Goal: Understand process/instructions: Learn about a topic

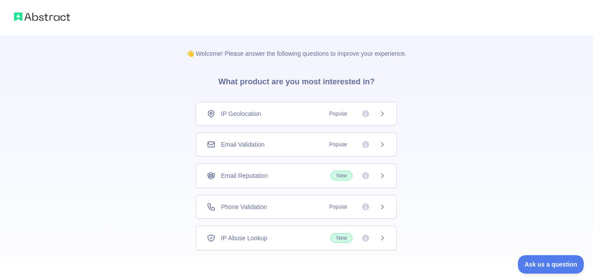
click at [335, 148] on span "Popular" at bounding box center [338, 144] width 29 height 9
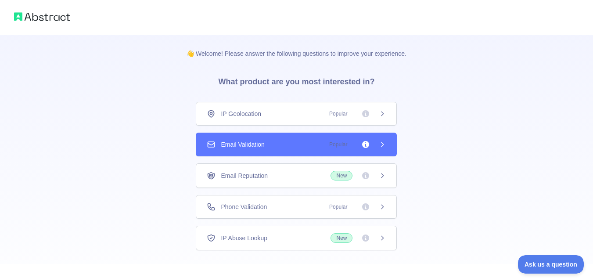
scroll to position [0, 0]
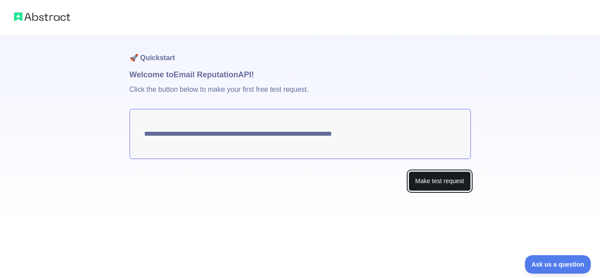
click at [424, 187] on button "Make test request" at bounding box center [439, 181] width 62 height 20
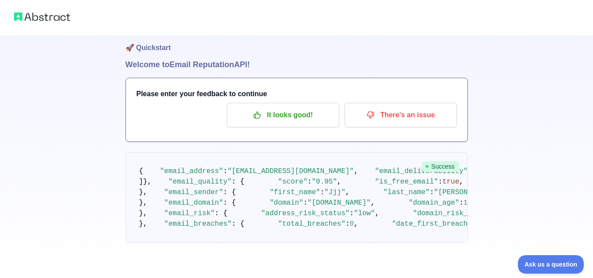
scroll to position [132, 0]
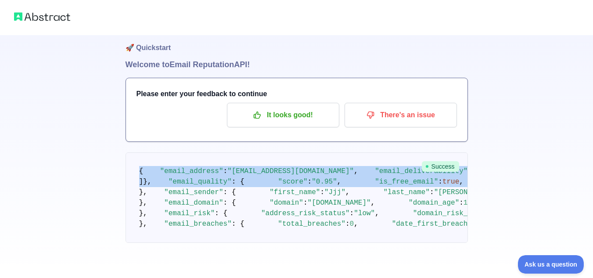
drag, startPoint x: 140, startPoint y: 52, endPoint x: 273, endPoint y: 166, distance: 175.3
click at [166, 167] on span ""email_address"" at bounding box center [191, 171] width 63 height 8
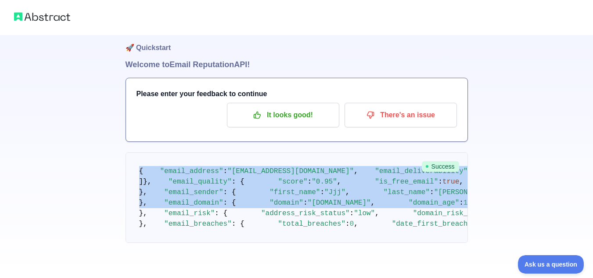
scroll to position [547, 0]
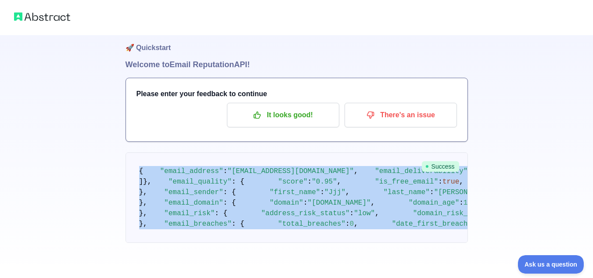
drag, startPoint x: 136, startPoint y: 136, endPoint x: 237, endPoint y: 265, distance: 163.6
click at [237, 265] on div "🚀 Quickstart Welcome to Email Reputation API! Please enter your feedback to con…" at bounding box center [296, 129] width 593 height 278
copy div "{ "email_address" : "[EMAIL_ADDRESS][DOMAIN_NAME]" , "email_deliverability" : {…"
click at [349, 152] on pre "{ "email_address" : "[EMAIL_ADDRESS][DOMAIN_NAME]" , "email_deliverability" : {…" at bounding box center [297, 197] width 342 height 90
click at [56, 19] on img at bounding box center [42, 17] width 56 height 12
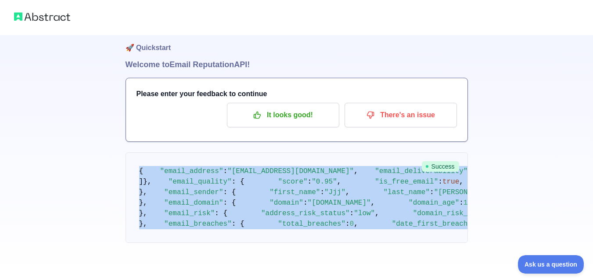
click at [56, 19] on img at bounding box center [42, 17] width 56 height 12
click at [57, 19] on img at bounding box center [42, 17] width 56 height 12
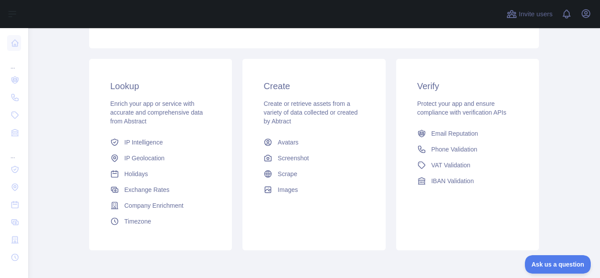
scroll to position [132, 0]
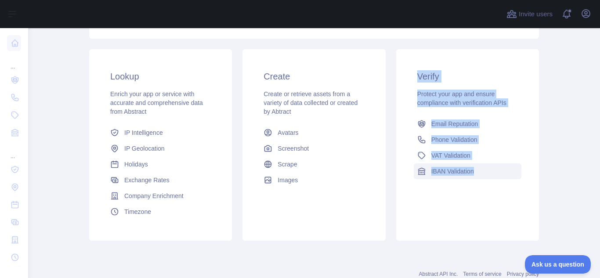
drag, startPoint x: 407, startPoint y: 72, endPoint x: 489, endPoint y: 175, distance: 131.8
click at [489, 175] on div "Verify Protect your app and ensure compliance with verification APIs Email Repu…" at bounding box center [467, 124] width 143 height 151
copy div "Verify Protect your app and ensure compliance with verification APIs Email Repu…"
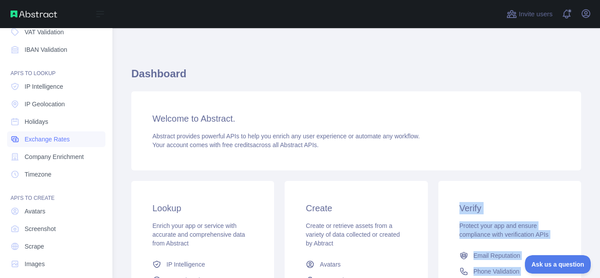
scroll to position [91, 0]
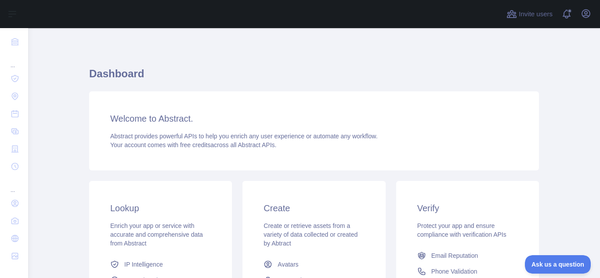
click at [456, 137] on div "Abstract provides powerful APIs to help you enrich any user experience or autom…" at bounding box center [313, 141] width 407 height 18
click at [142, 104] on div "Welcome to Abstract. Abstract provides powerful APIs to help you enrich any use…" at bounding box center [314, 130] width 450 height 79
click at [151, 107] on div "Welcome to Abstract. Abstract provides powerful APIs to help you enrich any use…" at bounding box center [314, 130] width 450 height 79
click at [574, 17] on span at bounding box center [570, 14] width 18 height 28
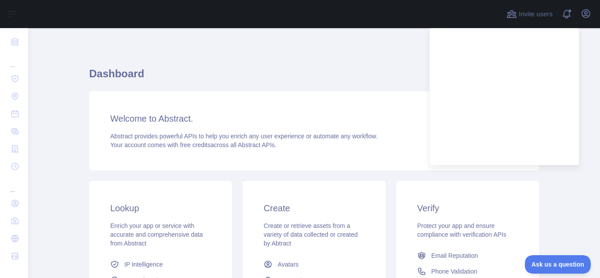
click at [245, 70] on h1 "Dashboard" at bounding box center [314, 77] width 450 height 21
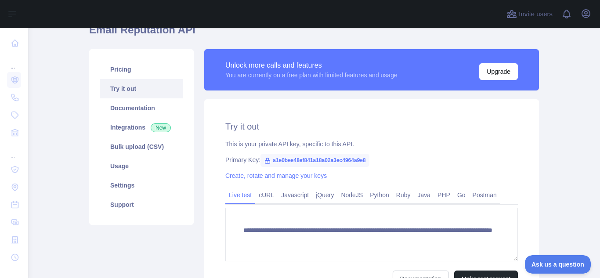
scroll to position [88, 0]
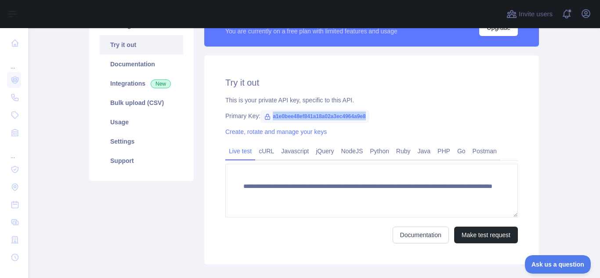
drag, startPoint x: 268, startPoint y: 116, endPoint x: 365, endPoint y: 115, distance: 97.5
click at [365, 115] on div "Primary Key: a1e0bee48ef841a18a02a3ec4964a9e8" at bounding box center [371, 116] width 292 height 9
copy span "a1e0bee48ef841a18a02a3ec4964a9e8"
drag, startPoint x: 292, startPoint y: 112, endPoint x: 287, endPoint y: 114, distance: 5.6
click at [292, 112] on span "a1e0bee48ef841a18a02a3ec4964a9e8" at bounding box center [314, 116] width 109 height 13
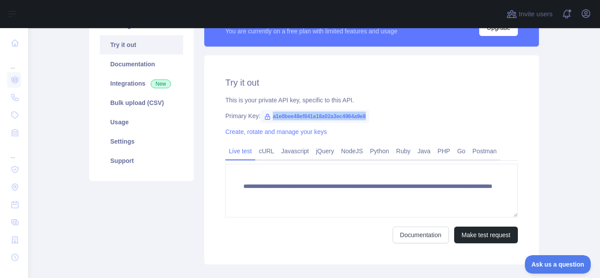
drag, startPoint x: 267, startPoint y: 117, endPoint x: 365, endPoint y: 111, distance: 97.7
click at [365, 111] on div "**********" at bounding box center [371, 159] width 335 height 209
copy span "a1e0bee48ef841a18a02a3ec4964a9e8"
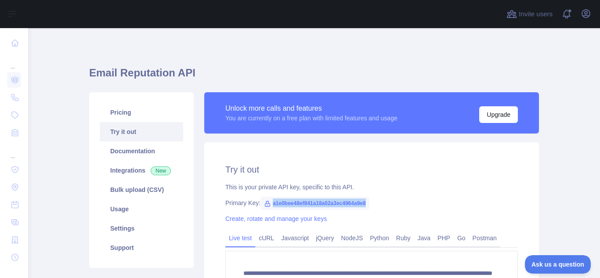
scroll to position [0, 0]
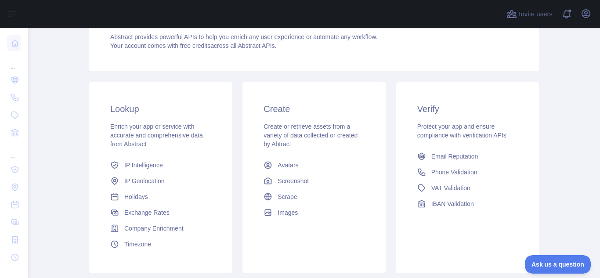
scroll to position [96, 0]
